Goal: Task Accomplishment & Management: Use online tool/utility

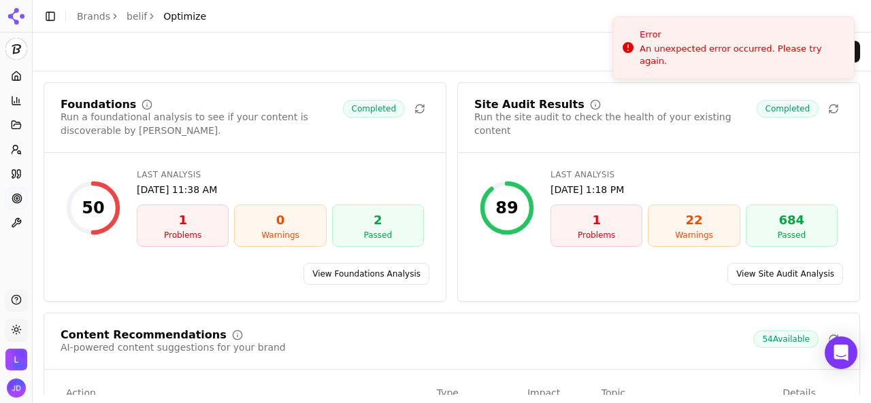
click at [169, 16] on span "Optimize" at bounding box center [184, 17] width 43 height 14
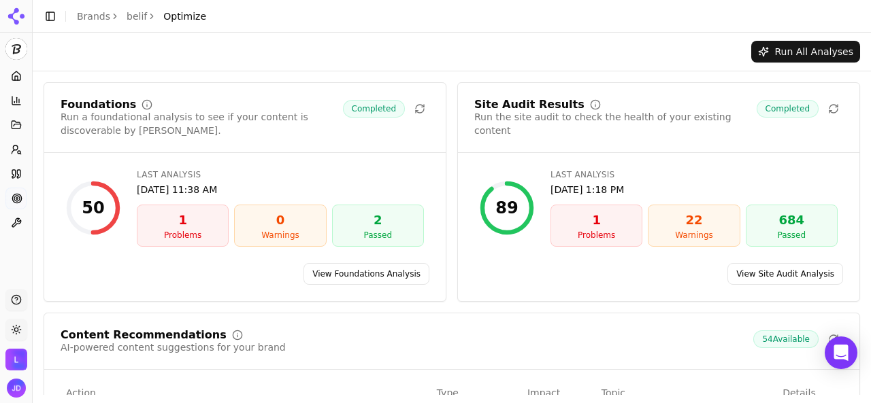
click at [136, 21] on link "belif" at bounding box center [136, 17] width 20 height 14
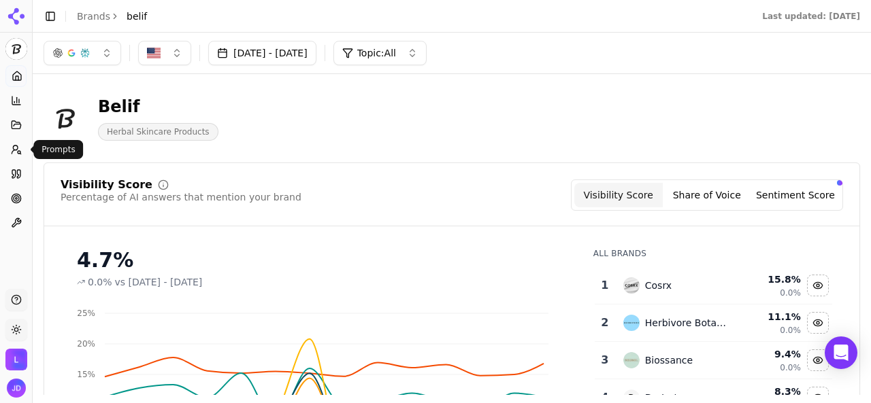
click at [13, 151] on icon at bounding box center [14, 151] width 5 height 3
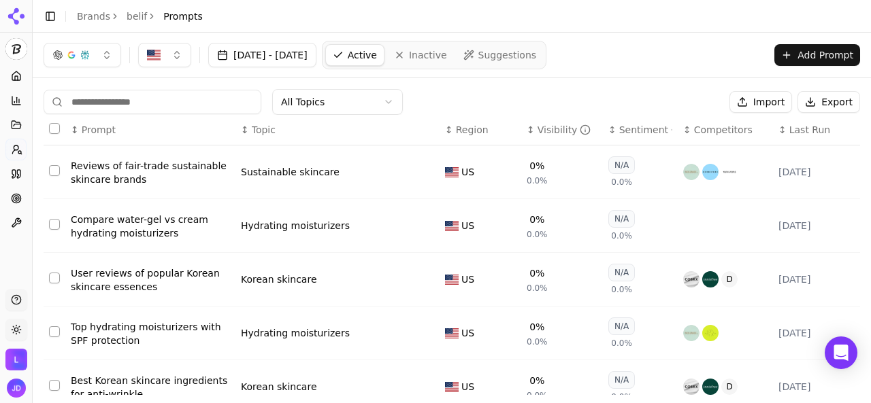
click at [57, 129] on button "Select all rows" at bounding box center [54, 128] width 11 height 11
click at [810, 100] on button "Export" at bounding box center [828, 102] width 63 height 22
